Goal: Transaction & Acquisition: Obtain resource

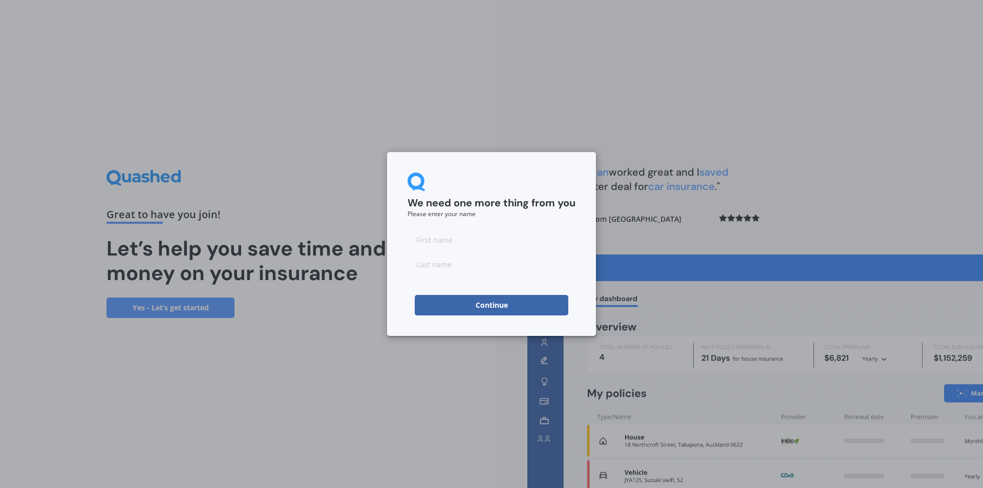
click at [470, 232] on input at bounding box center [491, 239] width 168 height 20
click at [462, 238] on input at bounding box center [491, 239] width 168 height 20
type input "Suze"
type input "McAllen"
click at [443, 311] on button "Continue" at bounding box center [492, 305] width 154 height 20
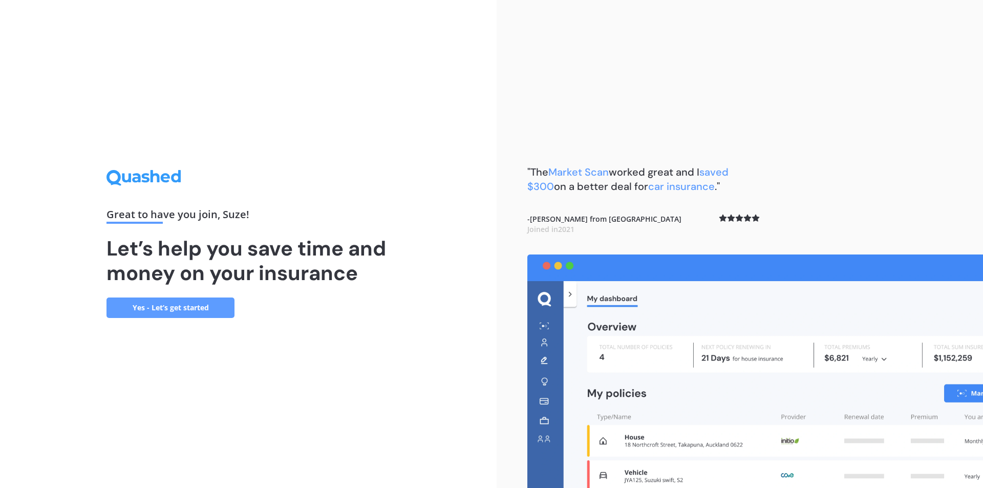
click at [207, 308] on link "Yes - Let’s get started" at bounding box center [170, 307] width 128 height 20
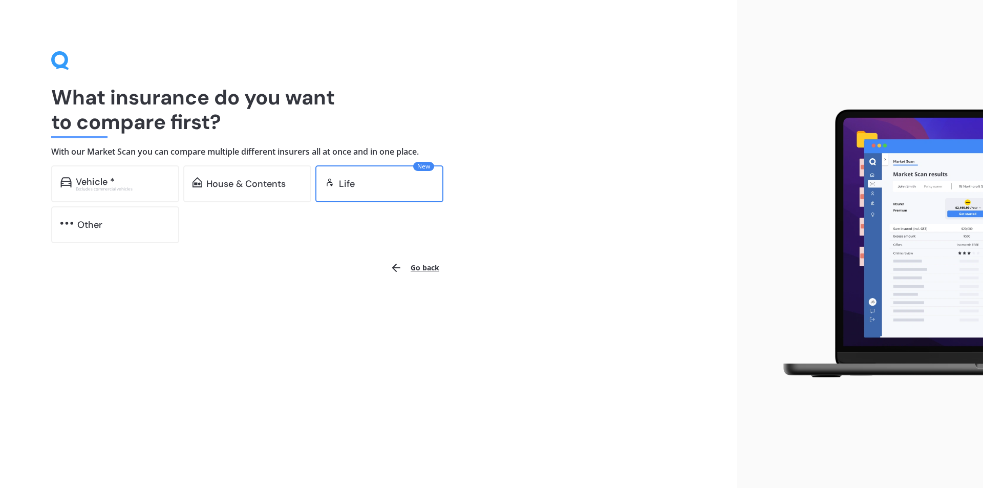
click at [356, 192] on div "New Life" at bounding box center [379, 183] width 128 height 37
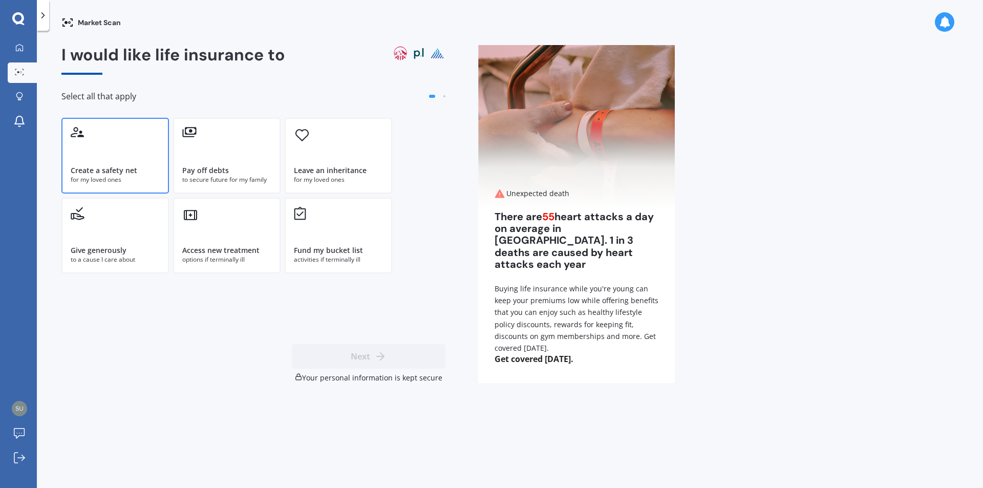
click at [123, 173] on div "Create a safety net" at bounding box center [104, 170] width 67 height 10
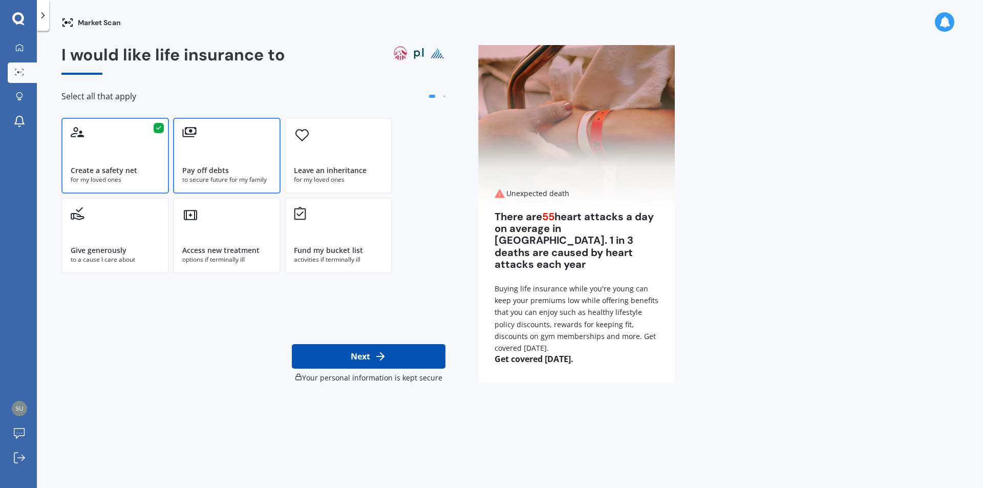
click at [219, 172] on div "Pay off debts" at bounding box center [205, 170] width 47 height 10
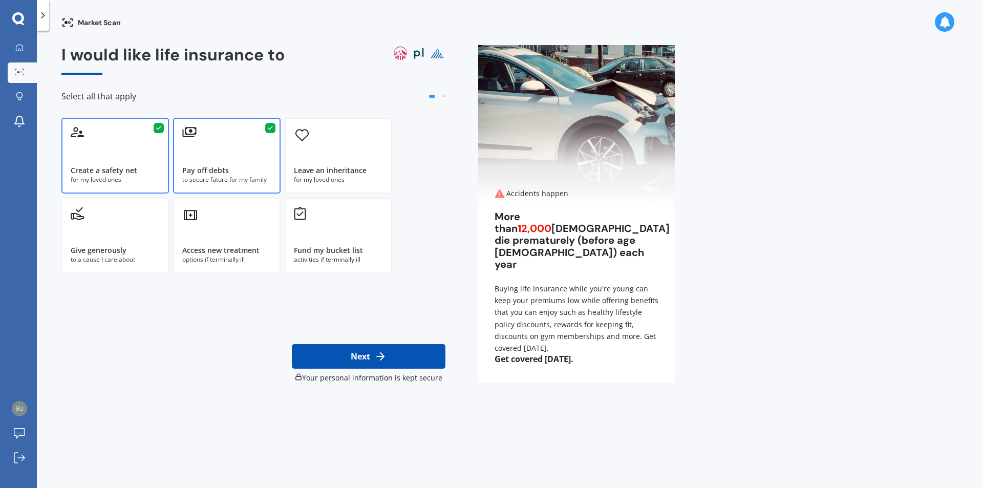
click at [387, 357] on button "Next" at bounding box center [369, 356] width 154 height 25
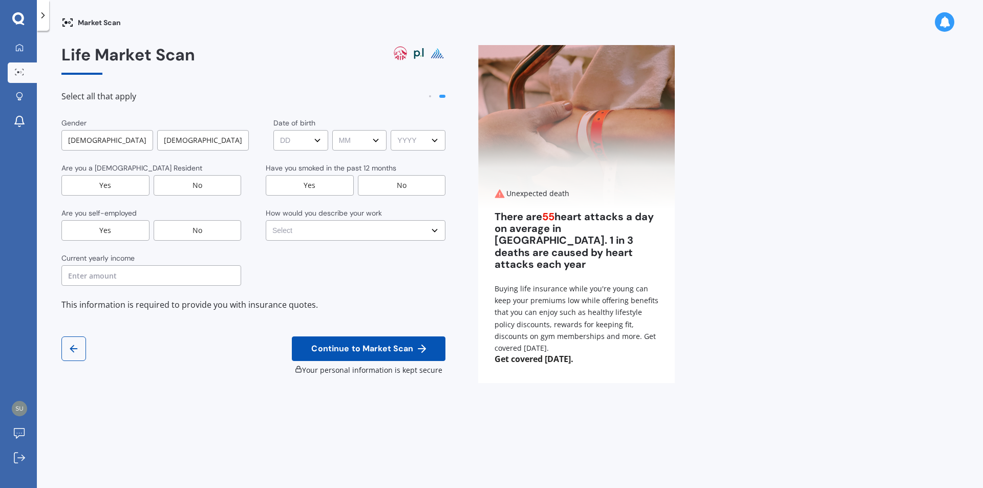
click at [118, 145] on div "Male" at bounding box center [107, 140] width 92 height 20
click at [134, 188] on div "Yes" at bounding box center [105, 185] width 88 height 20
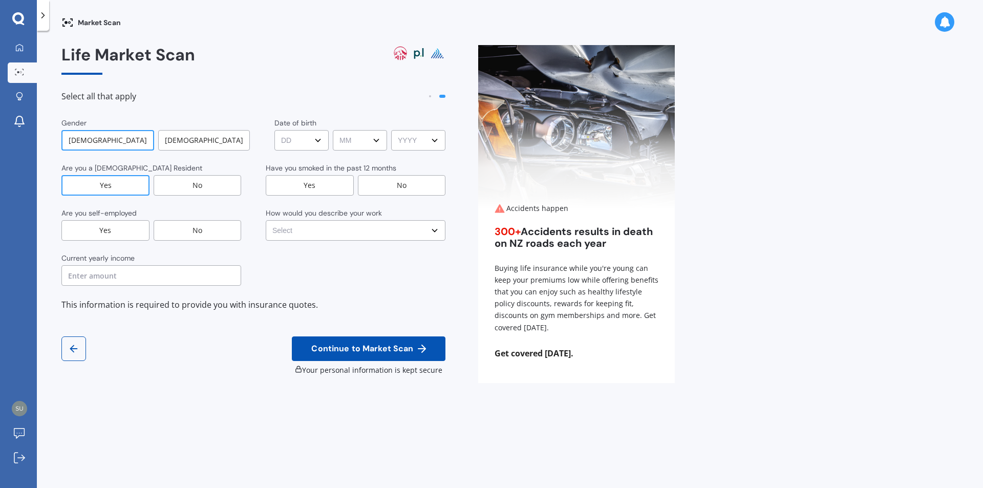
click at [196, 230] on div "No" at bounding box center [198, 230] width 88 height 20
click at [149, 283] on input "text" at bounding box center [151, 275] width 180 height 20
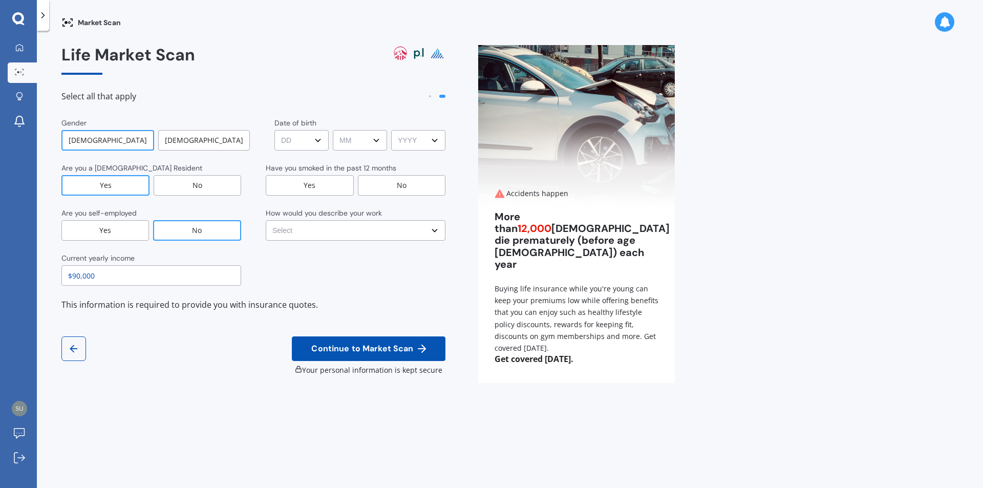
type input "$90,000"
click at [316, 139] on select "DD DD 01 02 03 04 05 06 07 08 09 10 11 12 13 14 15 16 17 18 19 20 21 22 23 24 2…" at bounding box center [301, 140] width 54 height 20
select select "06"
click at [274, 130] on select "DD DD 01 02 03 04 05 06 07 08 09 10 11 12 13 14 15 16 17 18 19 20 21 22 23 24 2…" at bounding box center [301, 140] width 54 height 20
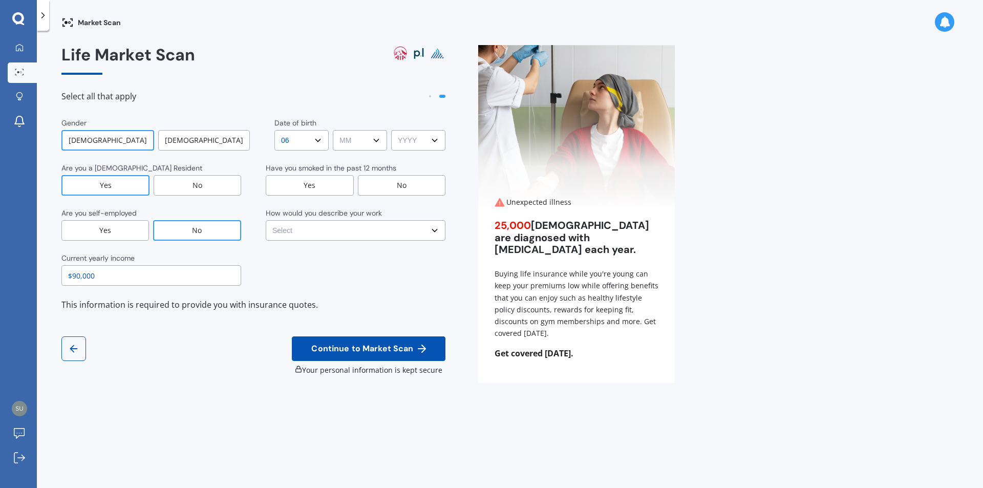
click at [375, 143] on select "MM MM 01 02 03 04 05 06 07 08 09 10 11 12" at bounding box center [360, 140] width 54 height 20
select select "09"
click at [333, 130] on select "MM MM 01 02 03 04 05 06 07 08 09 10 11 12" at bounding box center [360, 140] width 54 height 20
click at [437, 138] on select "YYYY YYYY 2009 2008 2007 2006 2005 2004 2003 2002 2001 2000 1999 1998 1997 1996…" at bounding box center [418, 140] width 54 height 20
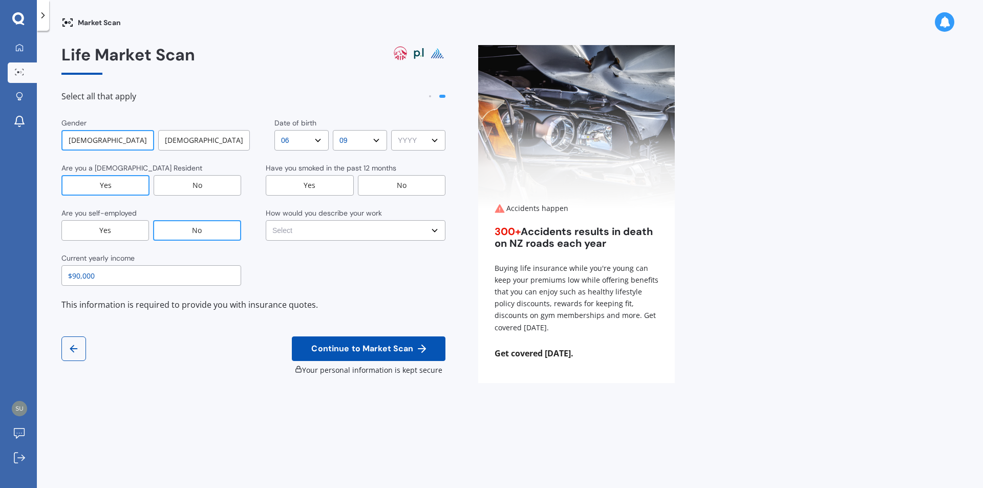
select select "1966"
click at [391, 130] on select "YYYY YYYY 2009 2008 2007 2006 2005 2004 2003 2002 2001 2000 1999 1998 1997 1996…" at bounding box center [418, 140] width 54 height 20
click at [393, 180] on div "No" at bounding box center [402, 185] width 88 height 20
click at [381, 229] on select "Select No manual work e.g. lawyer, consultant, engineer Light manual work e.g. …" at bounding box center [356, 230] width 180 height 20
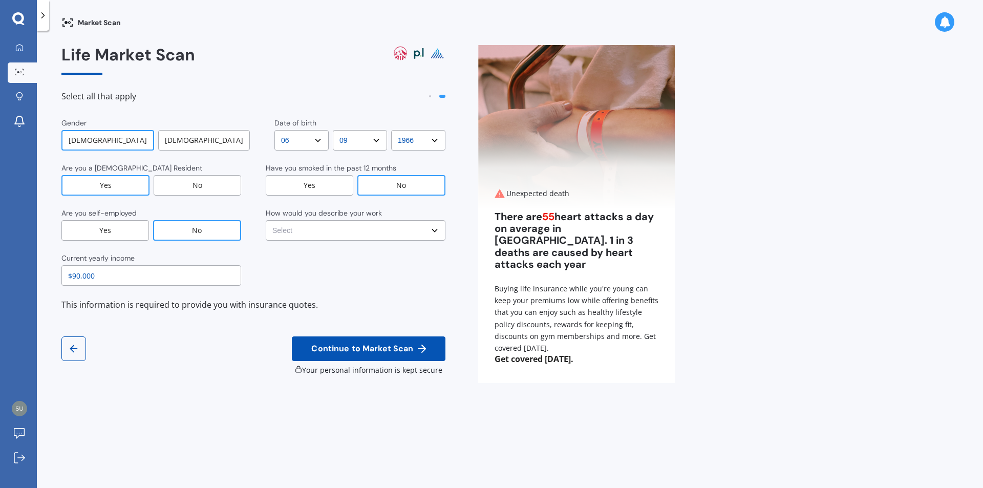
select select "Heavy or repetitive manual work e.g. painter, taxi/Uber, courier"
click at [266, 220] on select "Select No manual work e.g. lawyer, consultant, engineer Light manual work e.g. …" at bounding box center [356, 230] width 180 height 20
click at [395, 350] on span "Continue to Market Scan" at bounding box center [362, 349] width 106 height 10
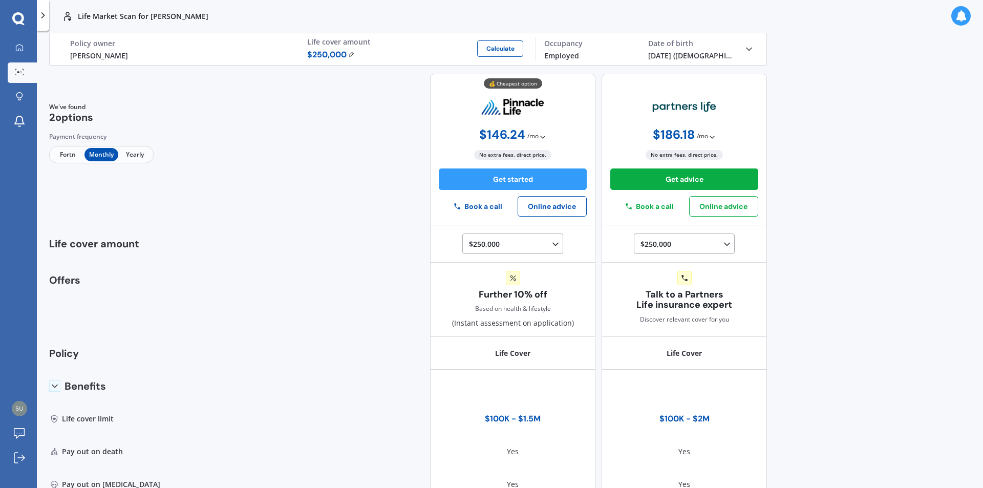
click at [65, 156] on span "Fortn" at bounding box center [67, 154] width 33 height 13
click at [348, 54] on img at bounding box center [351, 54] width 7 height 6
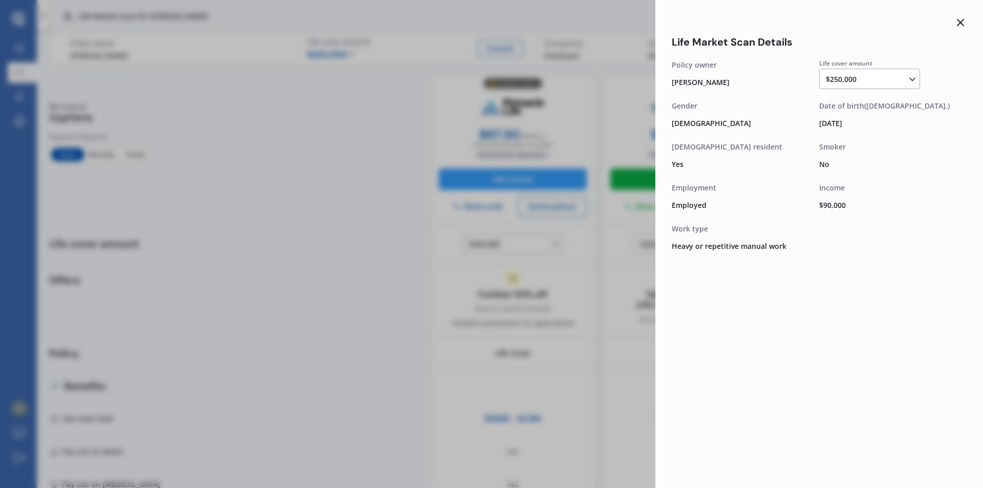
click at [912, 78] on icon at bounding box center [912, 79] width 10 height 10
click at [855, 137] on span "$200,000" at bounding box center [849, 136] width 31 height 10
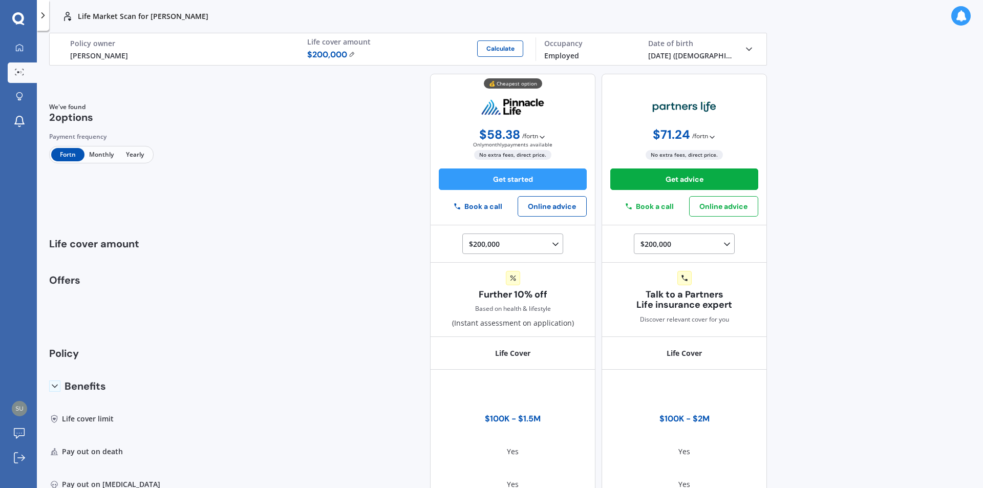
click at [134, 155] on span "Yearly" at bounding box center [134, 154] width 33 height 13
click at [18, 74] on icon at bounding box center [19, 72] width 9 height 7
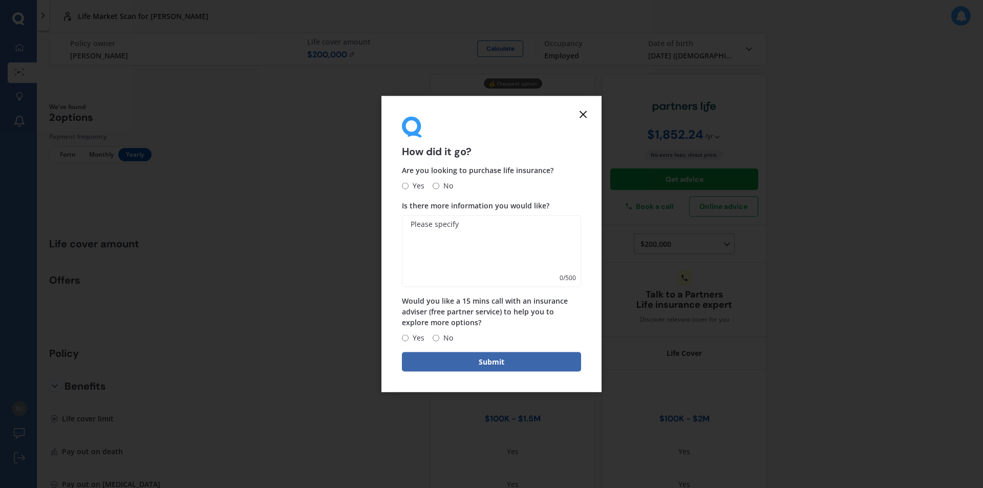
click at [404, 184] on input "Yes" at bounding box center [405, 185] width 7 height 7
radio input "true"
click at [582, 112] on icon at bounding box center [583, 114] width 12 height 12
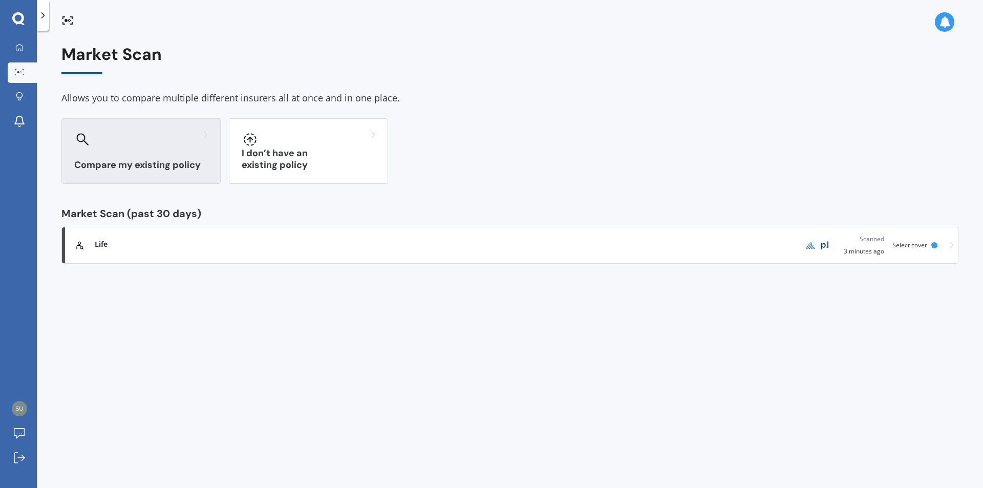
click at [143, 161] on h3 "Compare my existing policy" at bounding box center [141, 165] width 134 height 12
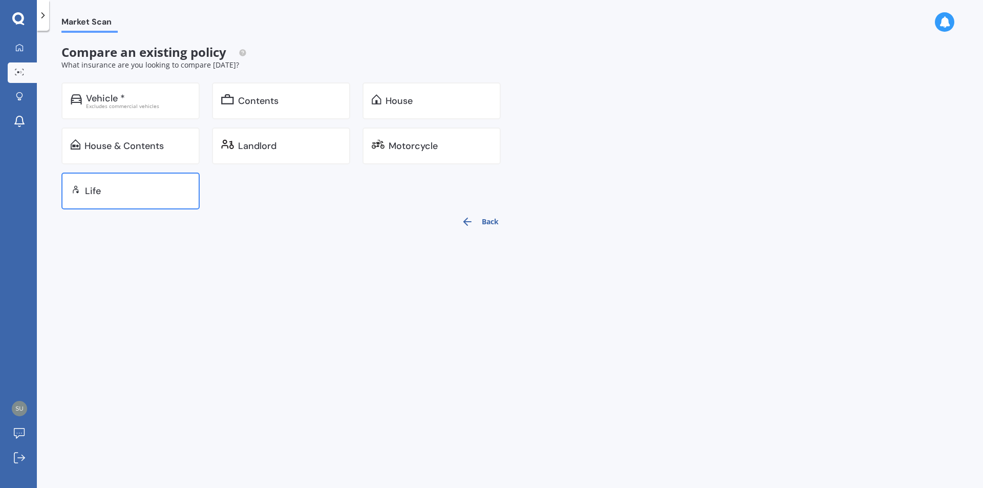
click at [137, 191] on div "Life" at bounding box center [137, 191] width 105 height 10
click at [19, 19] on icon at bounding box center [18, 18] width 12 height 13
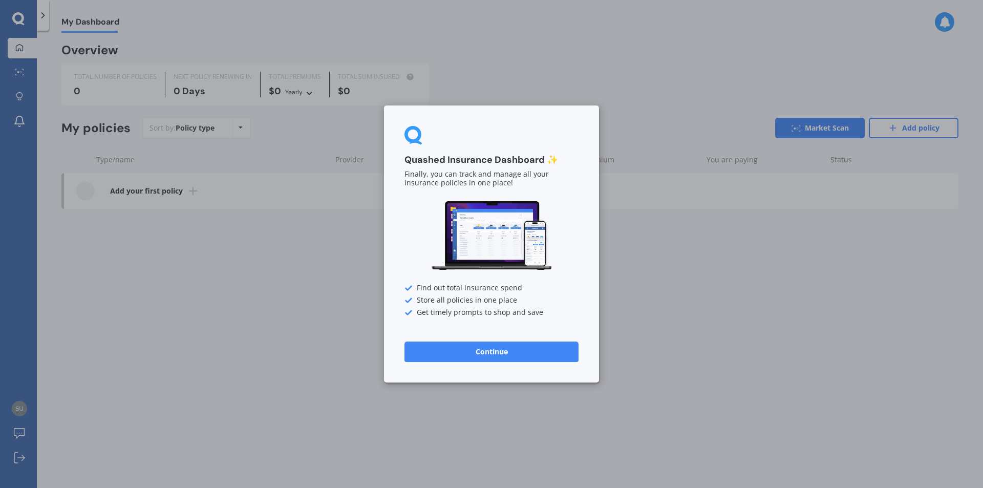
click at [504, 346] on button "Continue" at bounding box center [491, 351] width 174 height 20
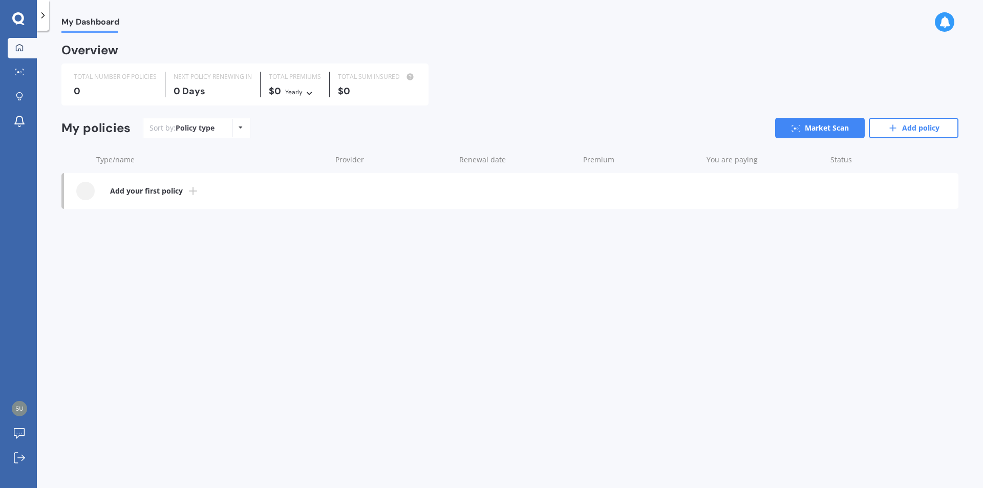
click at [242, 128] on div "Policy type Alphabetical Date added Renewing next" at bounding box center [240, 128] width 16 height 18
click at [157, 156] on div "Type/name" at bounding box center [211, 160] width 231 height 10
click at [194, 192] on icon at bounding box center [193, 191] width 12 height 12
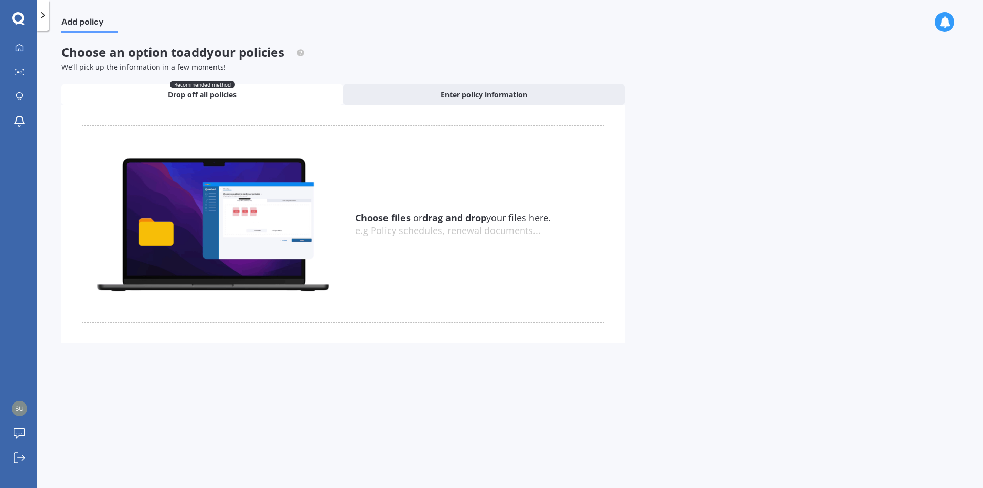
click at [798, 135] on div "Add policy Choose an option to add your policies We’ll pick up the information …" at bounding box center [510, 261] width 946 height 457
